Goal: Information Seeking & Learning: Learn about a topic

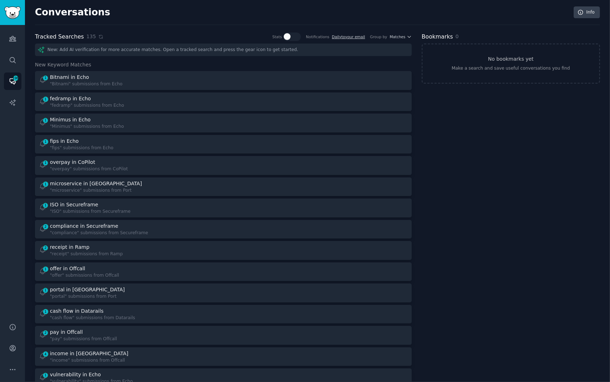
click at [99, 37] on icon at bounding box center [100, 36] width 3 height 3
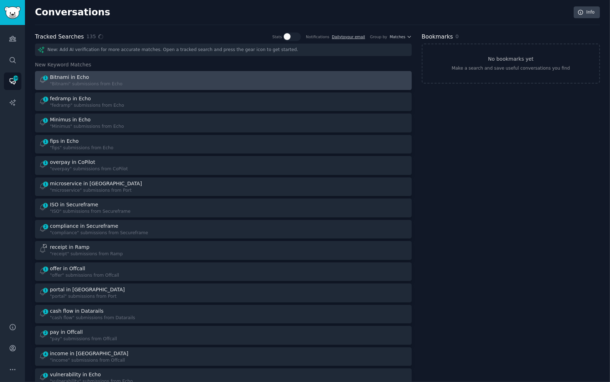
click at [83, 81] on div ""Bitnami" submissions from Echo" at bounding box center [86, 84] width 72 height 6
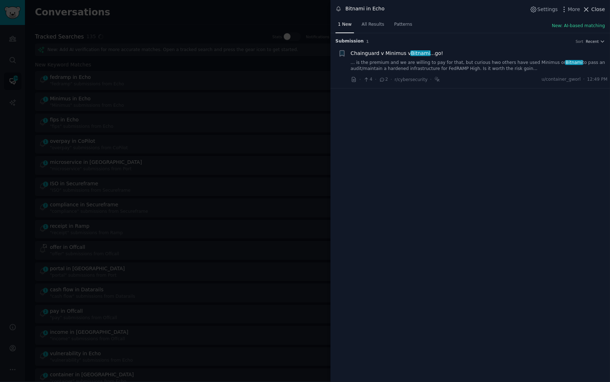
click at [598, 10] on span "Close" at bounding box center [599, 9] width 14 height 7
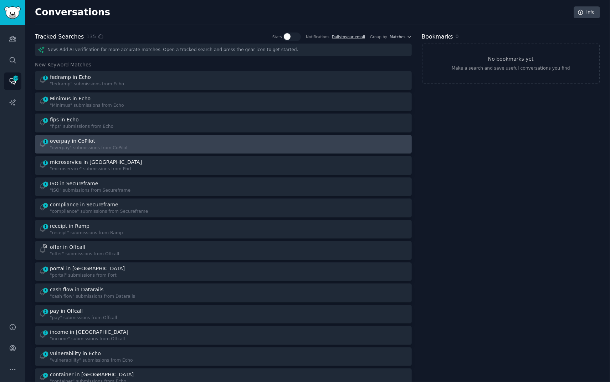
click at [147, 143] on div "1 overpay in CoPilot "overpay" submissions from CoPilot" at bounding box center [129, 144] width 180 height 14
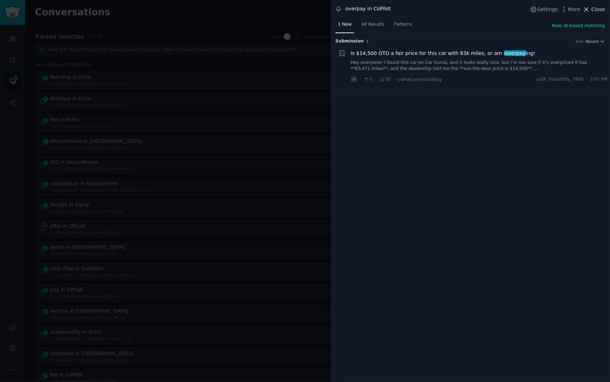
click at [595, 8] on span "Close" at bounding box center [599, 9] width 14 height 7
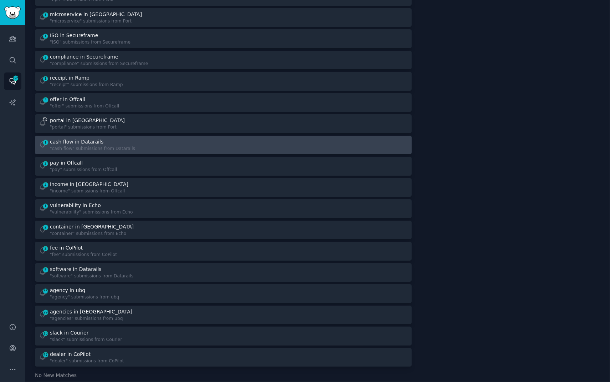
scroll to position [127, 0]
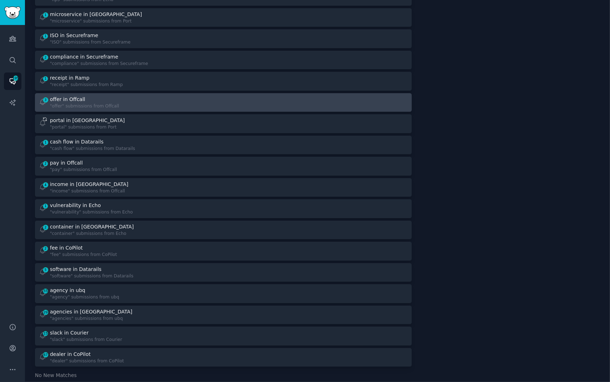
click at [106, 101] on div "offer in Offcall" at bounding box center [84, 99] width 69 height 7
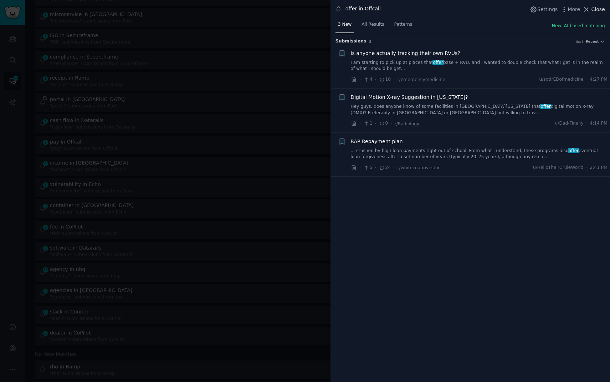
click at [596, 11] on span "Close" at bounding box center [599, 9] width 14 height 7
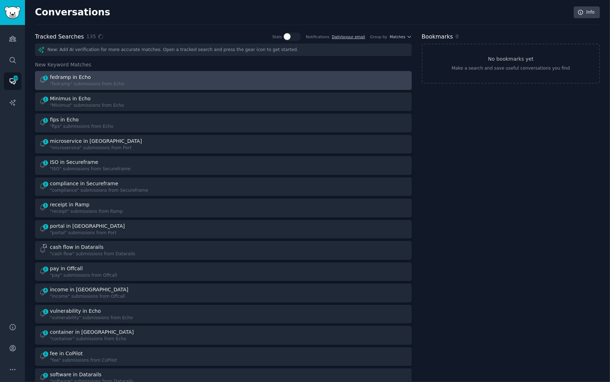
click at [110, 77] on div "fedramp in Echo" at bounding box center [87, 76] width 74 height 7
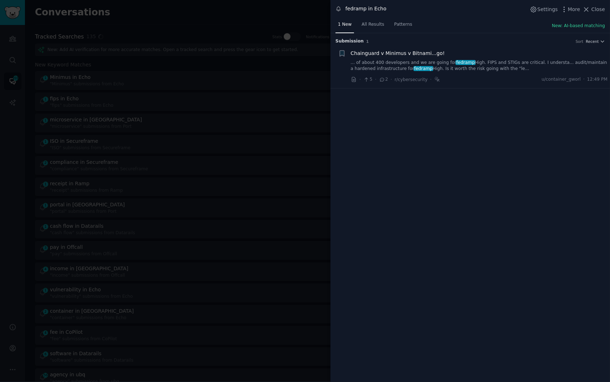
click at [273, 23] on div at bounding box center [305, 191] width 610 height 382
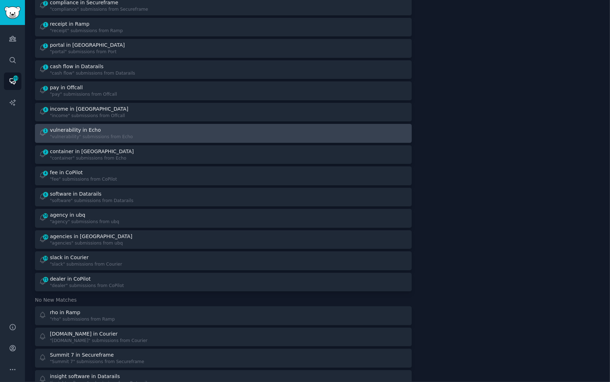
scroll to position [161, 0]
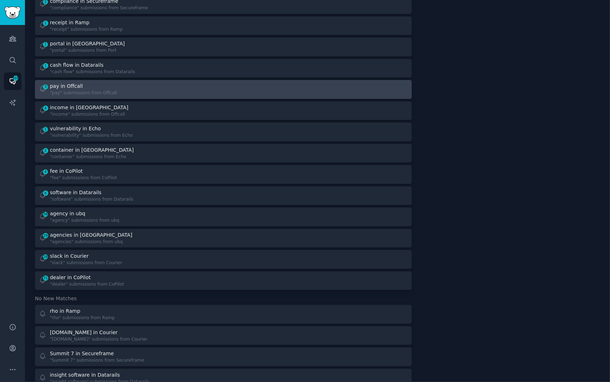
click at [185, 92] on div "3 pay in Offcall "pay" submissions from Offcall" at bounding box center [129, 89] width 180 height 14
